Goal: Task Accomplishment & Management: Use online tool/utility

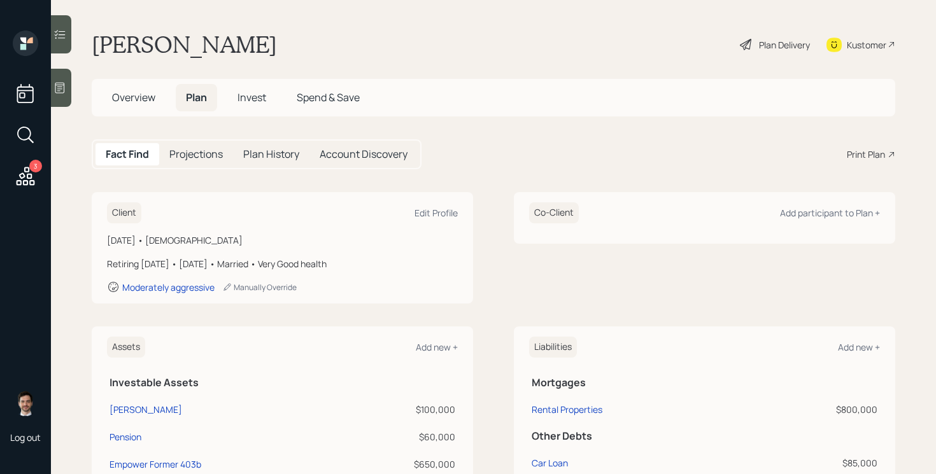
click at [778, 53] on div "Plan Delivery" at bounding box center [774, 45] width 73 height 28
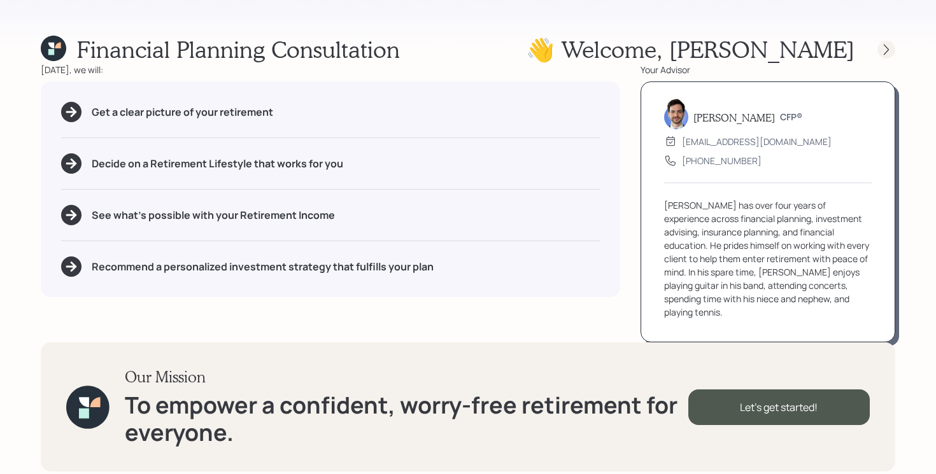
click at [883, 45] on icon at bounding box center [885, 49] width 5 height 11
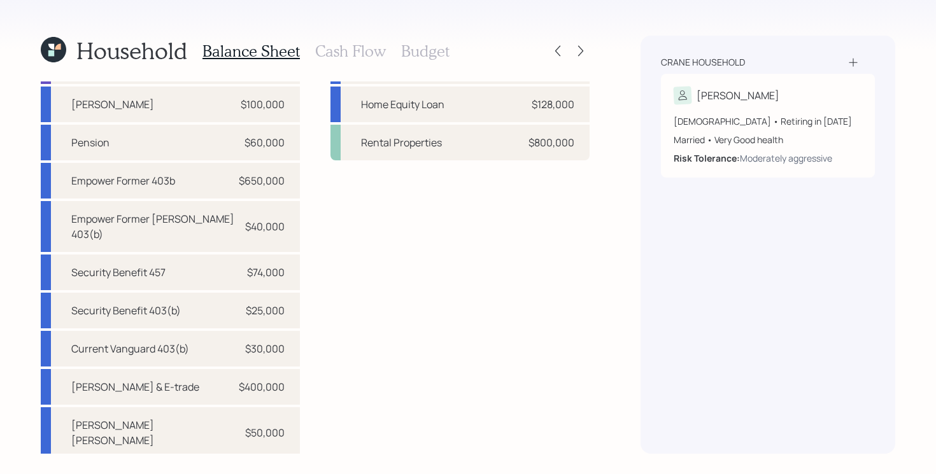
scroll to position [57, 0]
click at [60, 49] on icon at bounding box center [58, 47] width 6 height 6
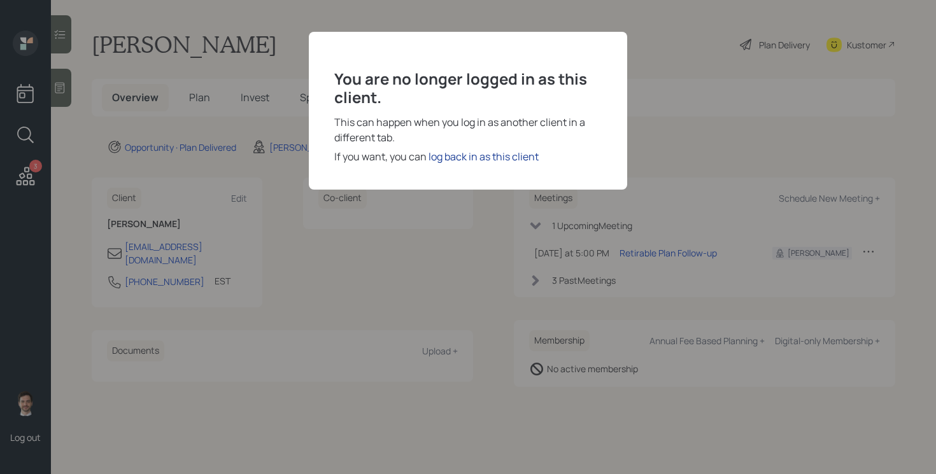
click at [472, 153] on div "log back in as this client" at bounding box center [483, 156] width 110 height 15
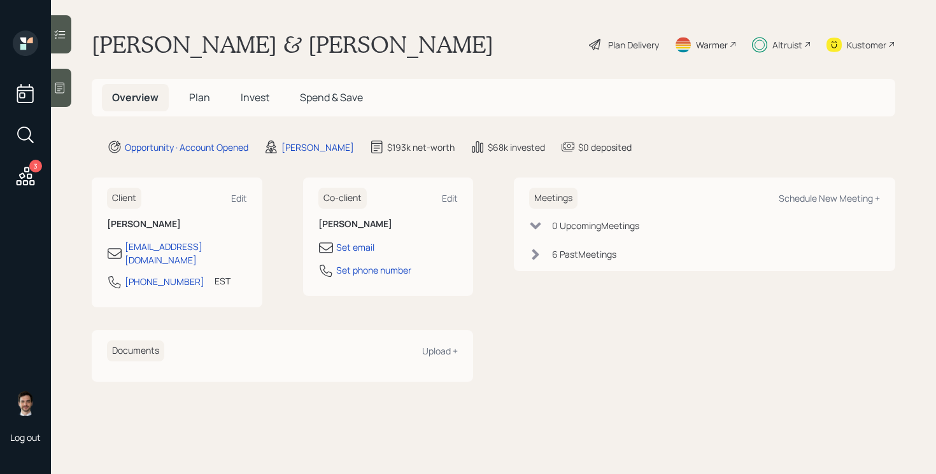
click at [201, 96] on span "Plan" at bounding box center [199, 97] width 21 height 14
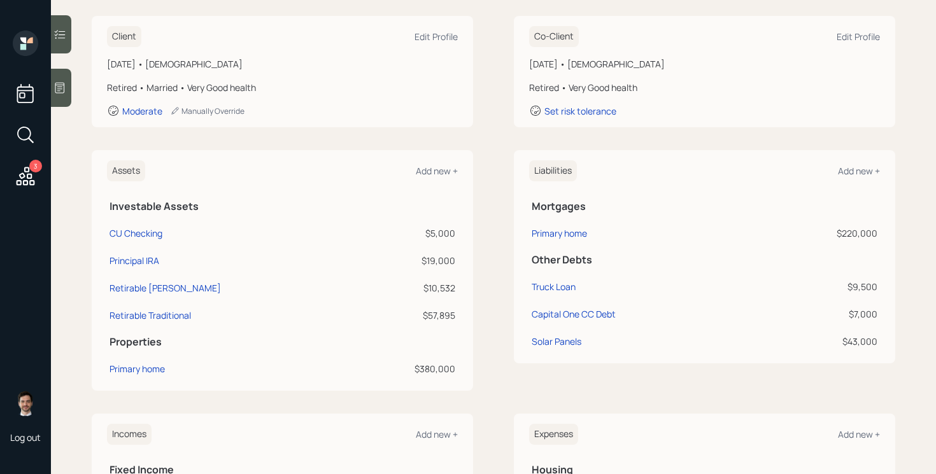
scroll to position [179, 0]
